Goal: Task Accomplishment & Management: Complete application form

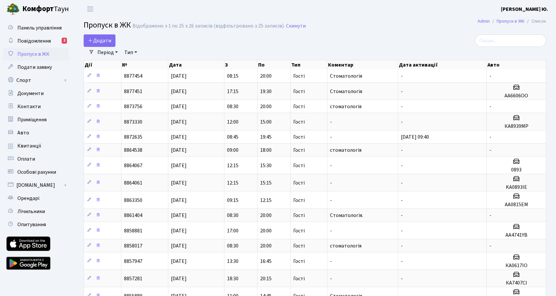
select select "25"
click at [103, 36] on link "Додати" at bounding box center [100, 40] width 32 height 12
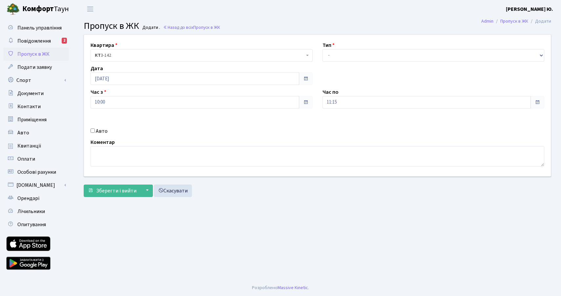
click at [140, 56] on span "КТ 3-142" at bounding box center [200, 55] width 210 height 7
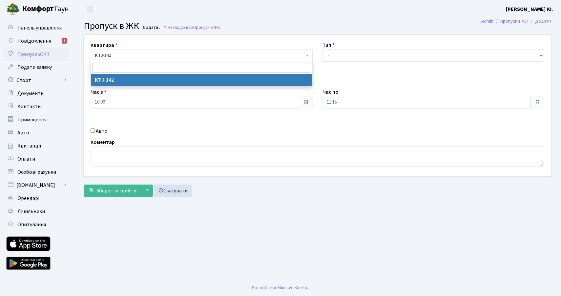
click at [132, 88] on div "Час з 10:00" at bounding box center [202, 98] width 232 height 20
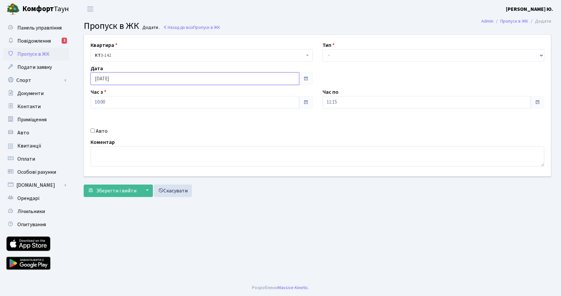
click at [129, 80] on input "[DATE]" at bounding box center [195, 79] width 209 height 12
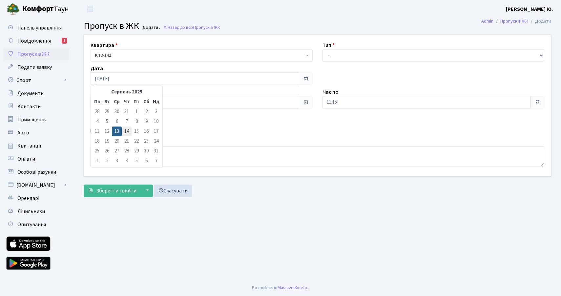
click at [128, 129] on td "14" at bounding box center [127, 132] width 10 height 10
type input "14.08.2025"
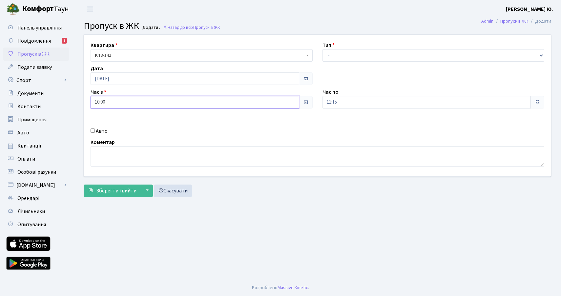
click at [121, 103] on input "10:00" at bounding box center [195, 102] width 209 height 12
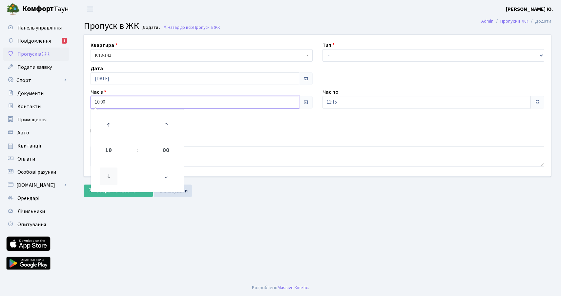
click at [108, 178] on icon at bounding box center [109, 177] width 18 height 18
click at [166, 126] on icon at bounding box center [166, 125] width 18 height 18
click at [164, 124] on icon at bounding box center [166, 125] width 18 height 18
type input "08:30"
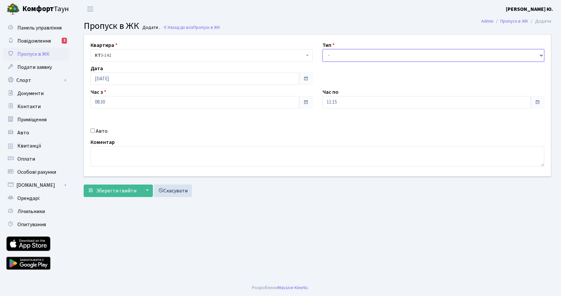
click at [343, 54] on select "- Доставка Таксі Гості Сервіс" at bounding box center [433, 55] width 222 height 12
select select "3"
click at [322, 49] on select "- Доставка Таксі Гості Сервіс" at bounding box center [433, 55] width 222 height 12
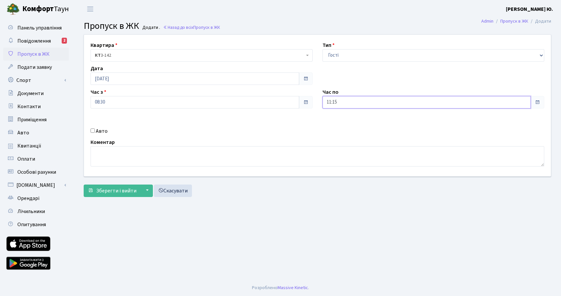
click at [347, 103] on input "11:15" at bounding box center [426, 102] width 209 height 12
click at [343, 123] on icon at bounding box center [341, 125] width 18 height 18
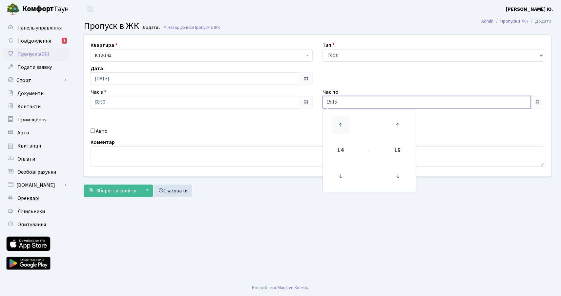
click at [343, 123] on icon at bounding box center [341, 125] width 18 height 18
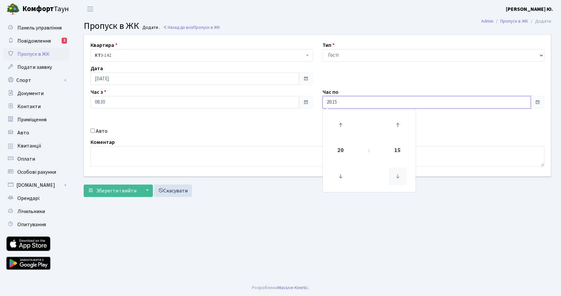
click at [399, 173] on icon at bounding box center [398, 177] width 18 height 18
type input "20:00"
click at [280, 158] on textarea at bounding box center [318, 156] width 454 height 20
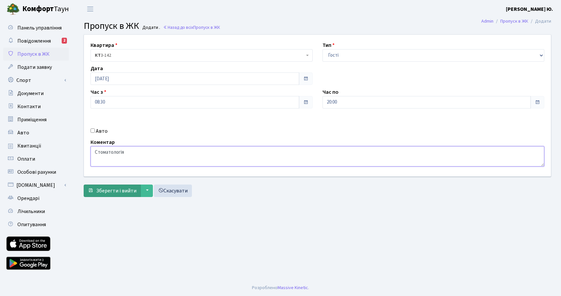
type textarea "Стоматологія"
click at [111, 193] on span "Зберегти і вийти" at bounding box center [116, 190] width 40 height 7
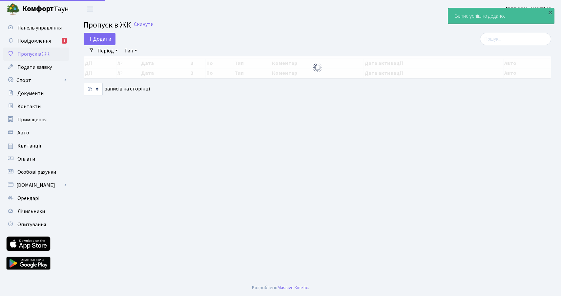
select select "25"
